Goal: Transaction & Acquisition: Obtain resource

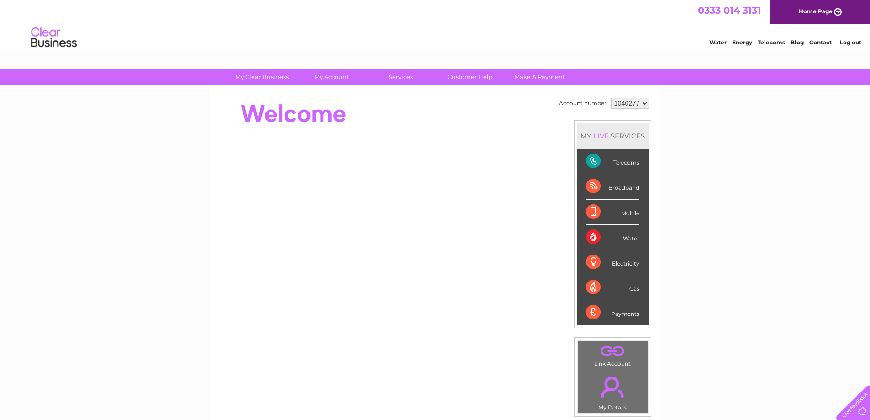
click at [590, 158] on div "Telecoms" at bounding box center [612, 161] width 53 height 25
click at [465, 76] on link "Customer Help" at bounding box center [470, 77] width 75 height 17
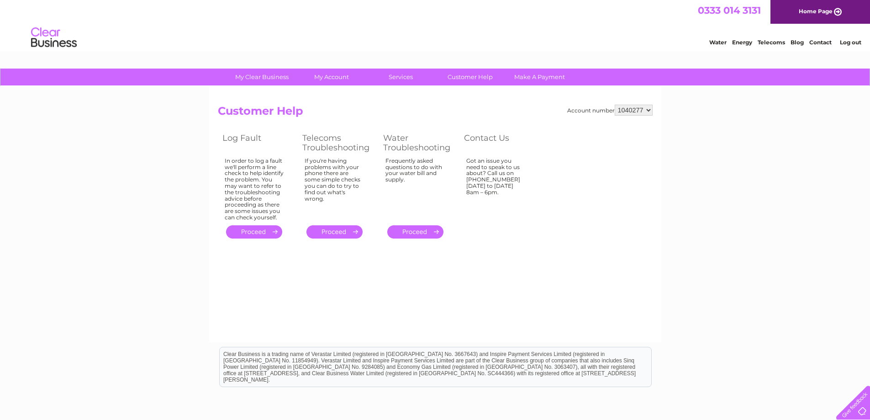
click at [348, 233] on link "." at bounding box center [334, 231] width 56 height 13
click at [860, 408] on div at bounding box center [851, 400] width 37 height 37
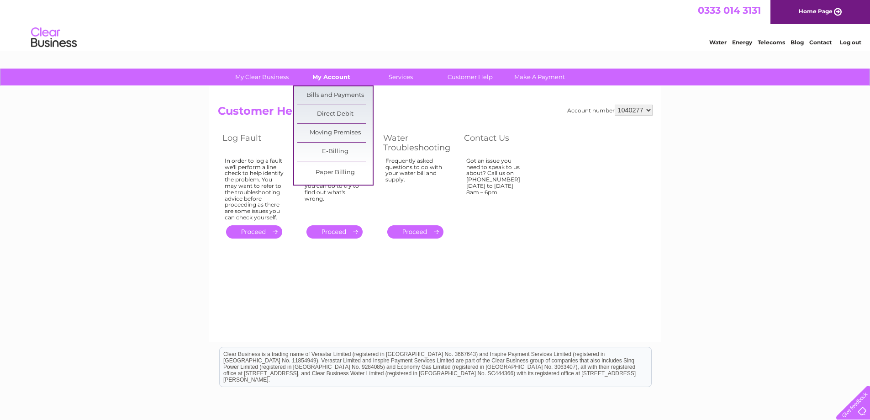
click at [330, 74] on link "My Account" at bounding box center [331, 77] width 75 height 17
click at [345, 94] on link "Bills and Payments" at bounding box center [334, 95] width 75 height 18
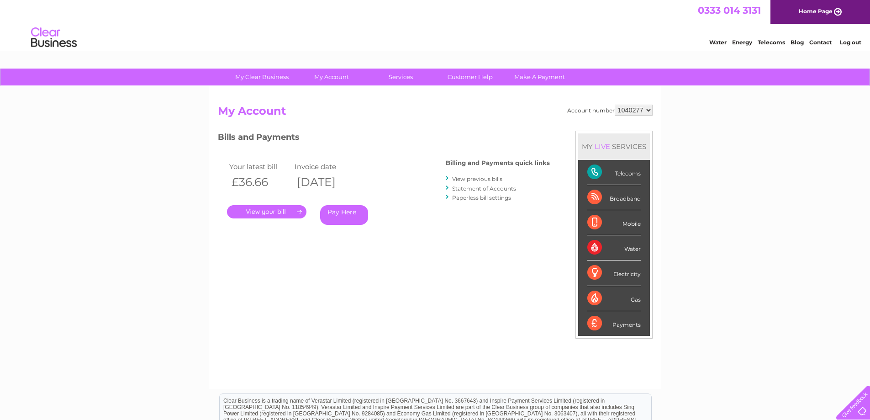
click at [496, 179] on link "View previous bills" at bounding box center [477, 178] width 50 height 7
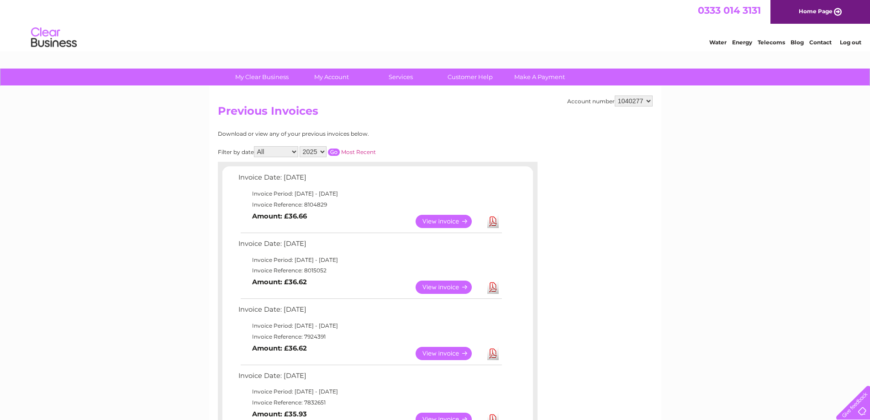
click at [493, 221] on link "Download" at bounding box center [492, 221] width 11 height 13
click at [496, 220] on link "Download" at bounding box center [492, 221] width 11 height 13
